Goal: Task Accomplishment & Management: Use online tool/utility

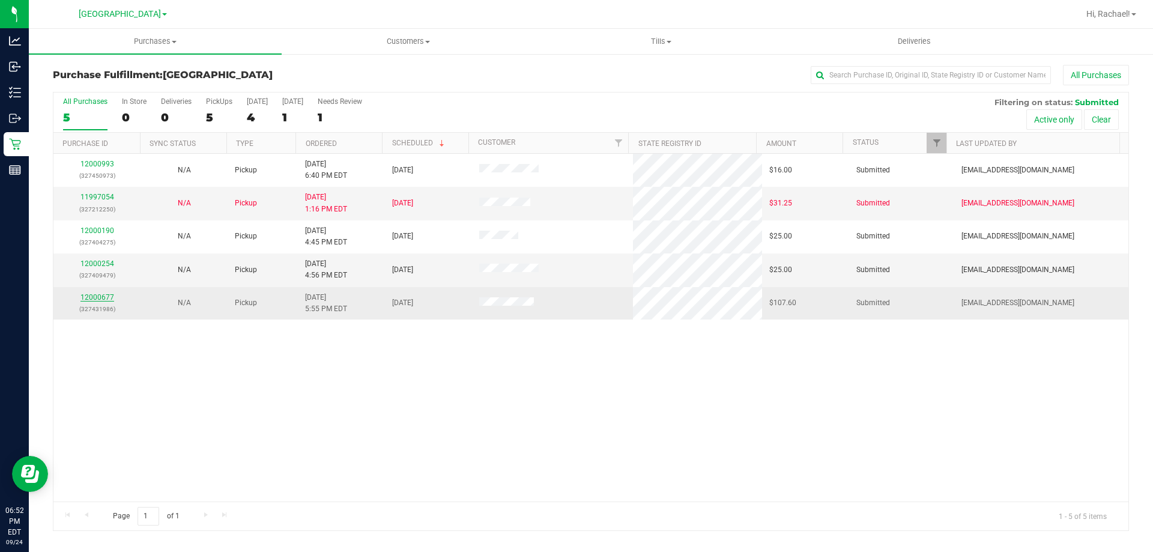
click at [107, 298] on link "12000677" at bounding box center [97, 297] width 34 height 8
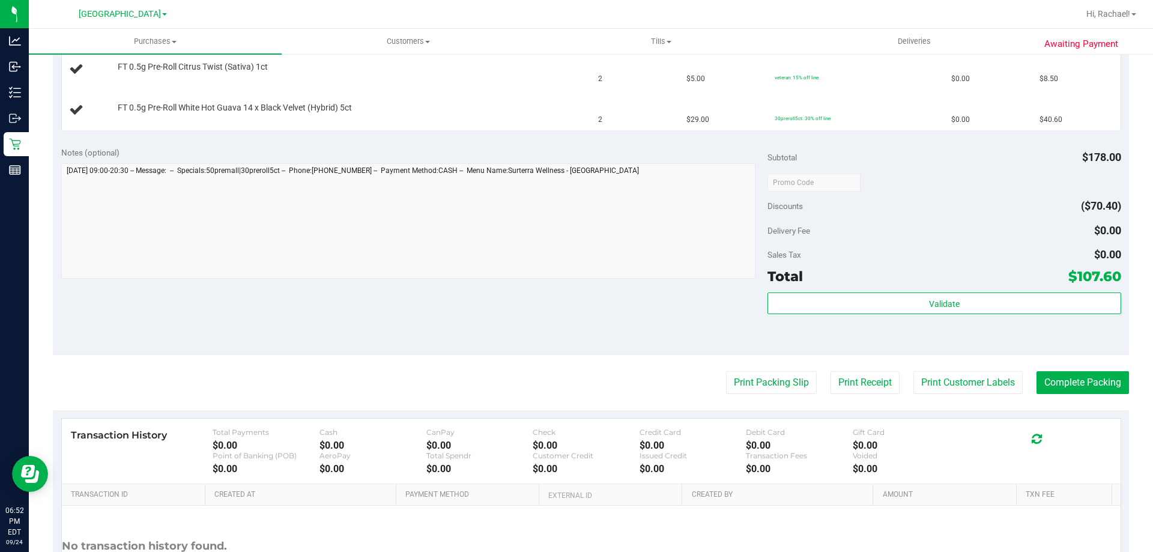
scroll to position [480, 0]
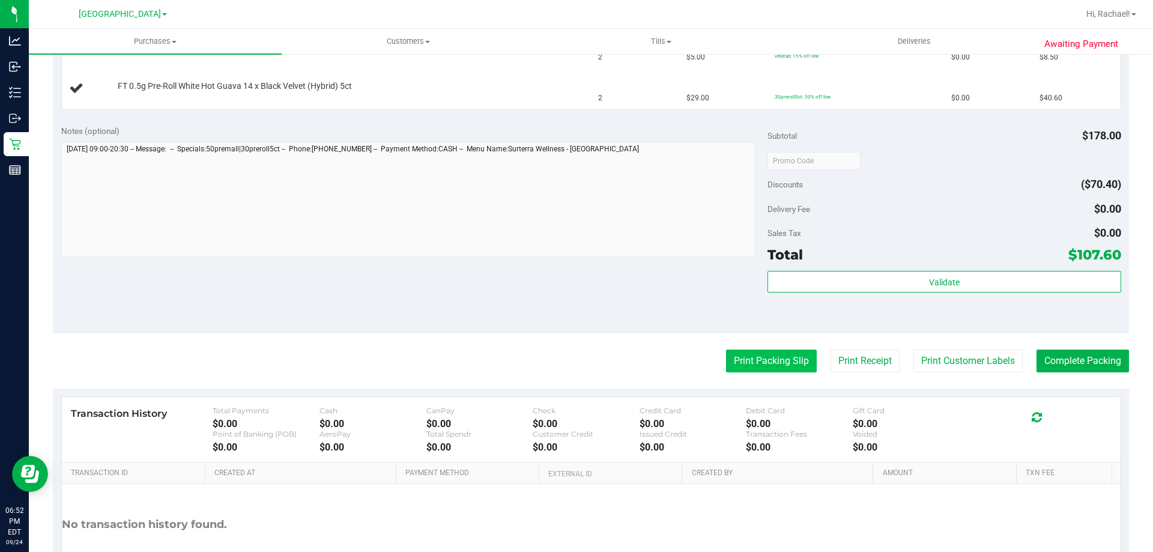
click at [752, 363] on button "Print Packing Slip" at bounding box center [771, 360] width 91 height 23
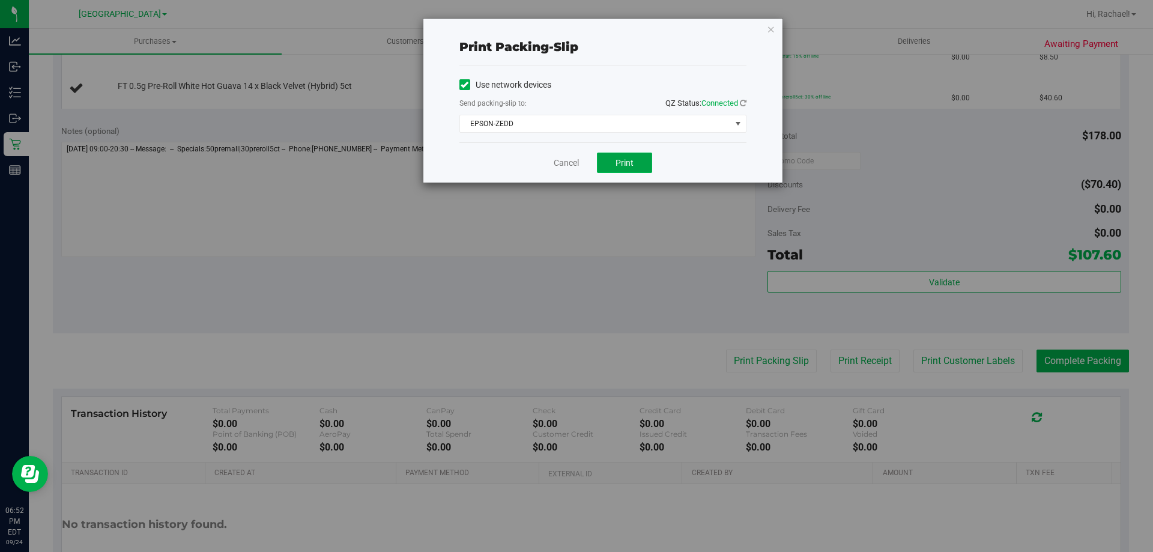
click at [620, 158] on span "Print" at bounding box center [624, 163] width 18 height 10
click at [568, 168] on link "Cancel" at bounding box center [566, 163] width 25 height 13
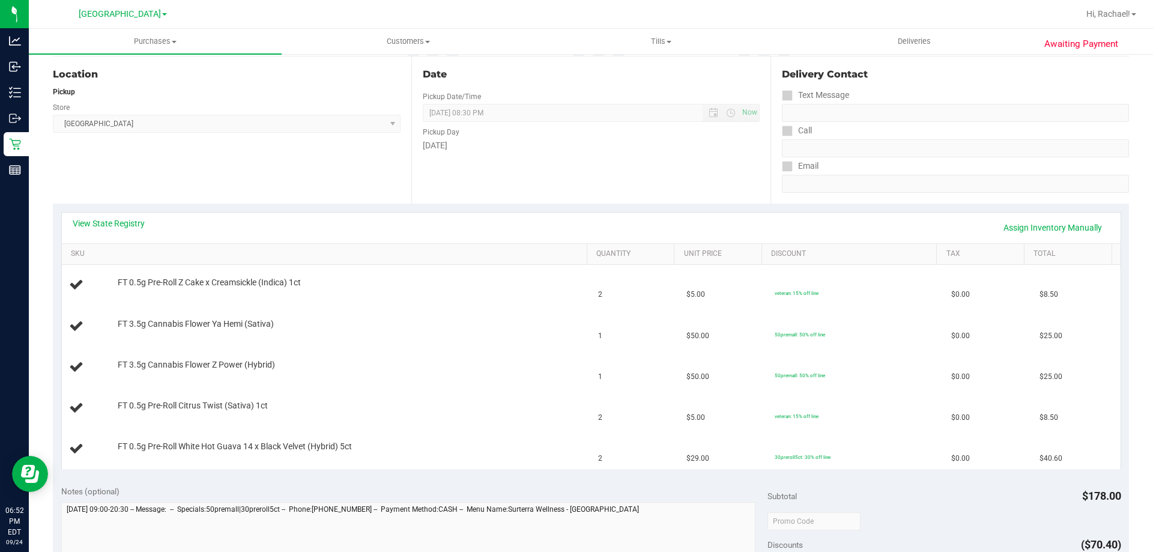
scroll to position [0, 0]
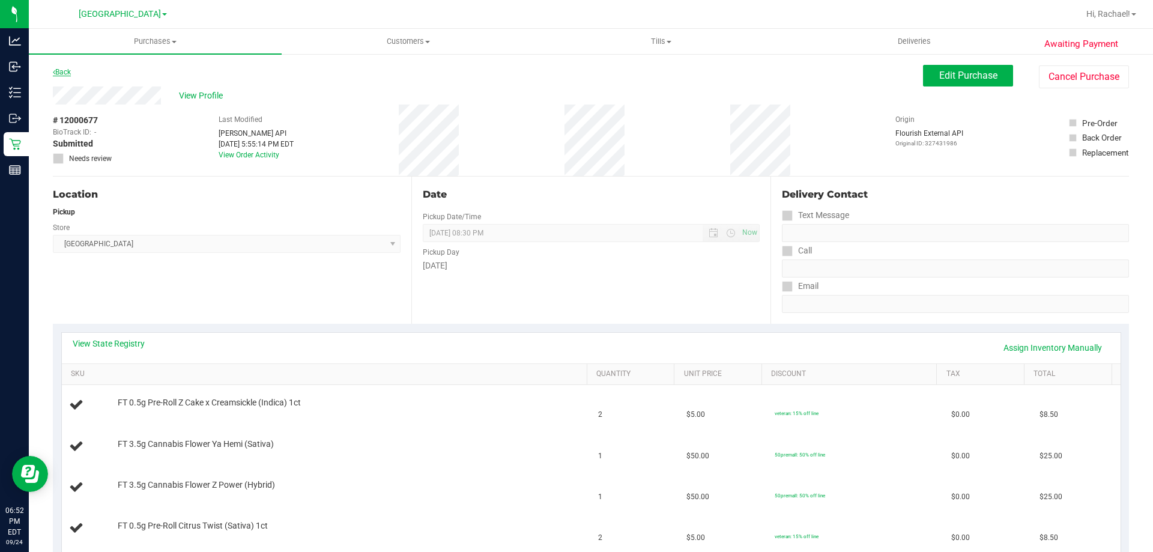
click at [60, 71] on link "Back" at bounding box center [62, 72] width 18 height 8
